Goal: Task Accomplishment & Management: Use online tool/utility

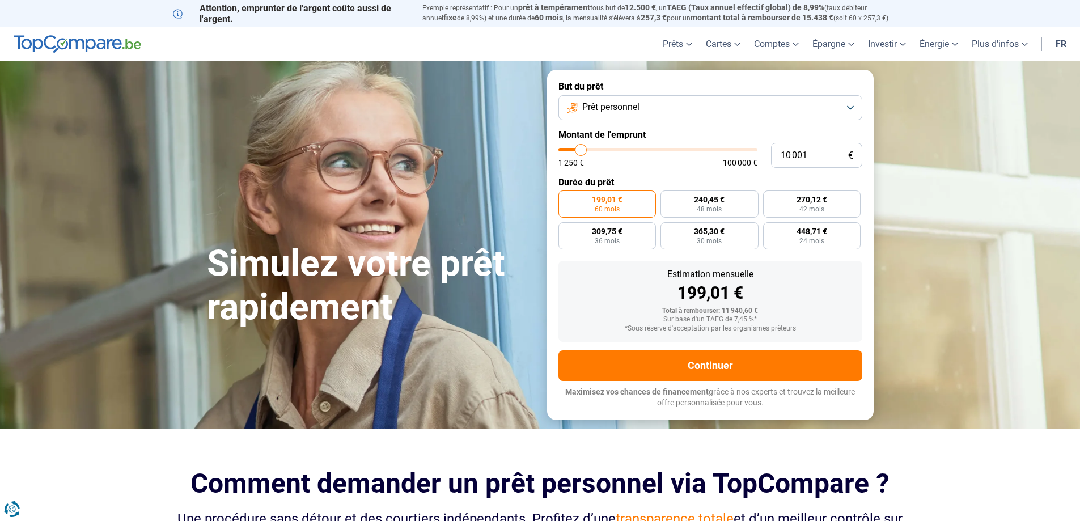
type input "45 750"
type input "45750"
click at [649, 148] on input "range" at bounding box center [657, 149] width 199 height 3
radio input "false"
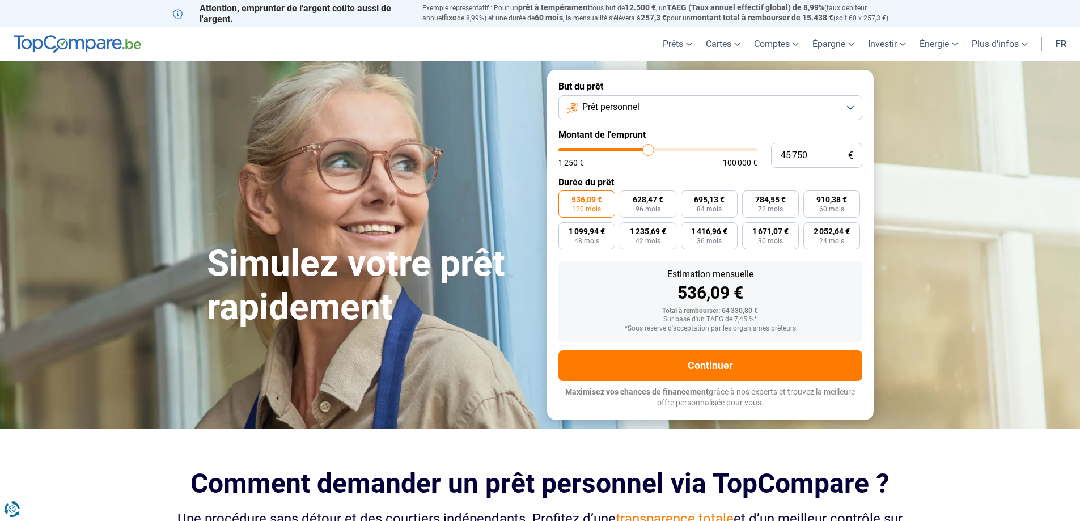
type input "50 000"
type input "50000"
click at [657, 148] on input "range" at bounding box center [657, 149] width 199 height 3
click at [846, 103] on button "Prêt personnel" at bounding box center [710, 107] width 304 height 25
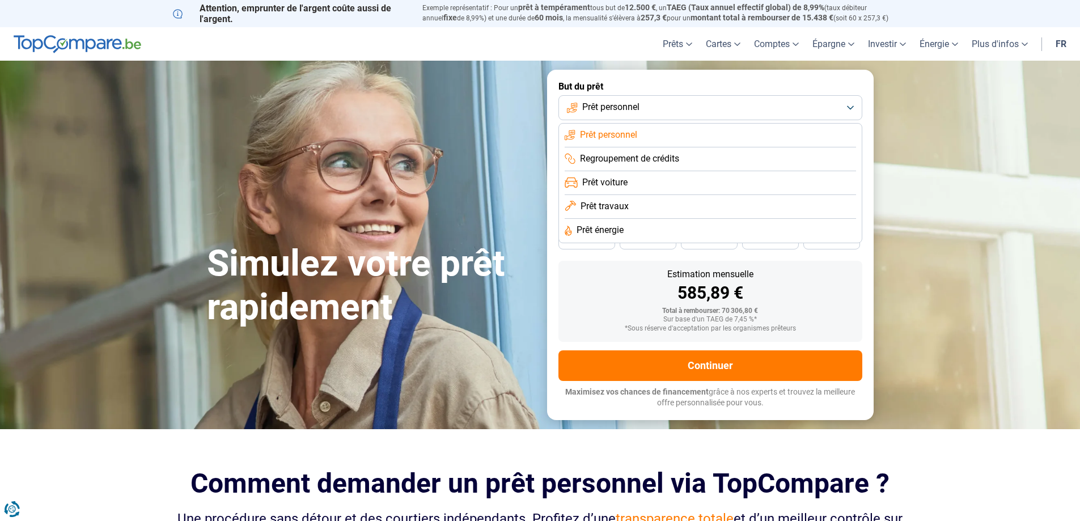
click at [641, 181] on li "Prêt voiture" at bounding box center [710, 183] width 291 height 24
